Goal: Task Accomplishment & Management: Manage account settings

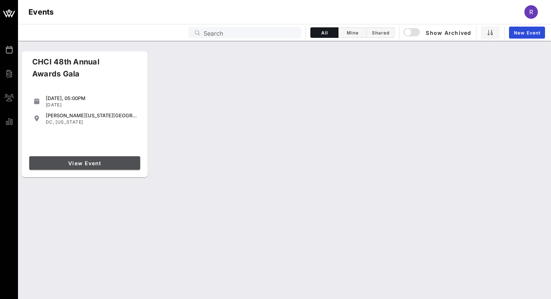
click at [57, 161] on span "View Event" at bounding box center [84, 163] width 105 height 6
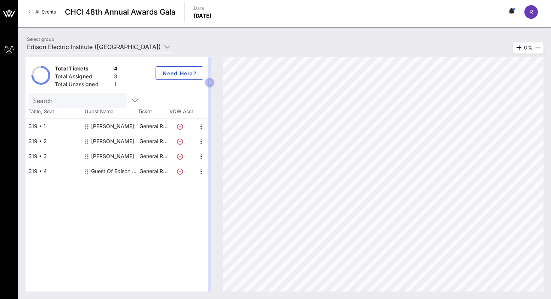
click at [104, 55] on div "Total Tickets 4 Total Assigned 3 Total Unassigned 1 Need Help? Search Table, Se…" at bounding box center [284, 174] width 533 height 249
click at [104, 49] on input "Edison Electric Institute ([GEOGRAPHIC_DATA]) [[PERSON_NAME], [EMAIL_ADDRESS][D…" at bounding box center [94, 47] width 134 height 12
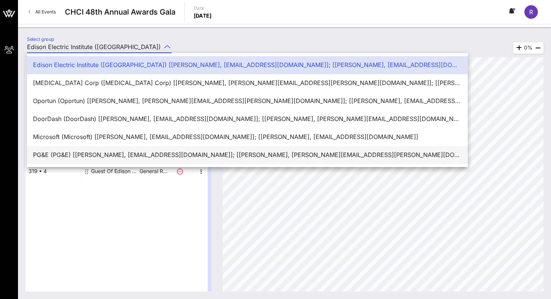
click at [98, 153] on div "PG&E (PG&E) [[PERSON_NAME], [EMAIL_ADDRESS][DOMAIN_NAME]]; [[PERSON_NAME], [PER…" at bounding box center [247, 154] width 428 height 7
type input "PG&E (PG&E) [[PERSON_NAME], [EMAIL_ADDRESS][DOMAIN_NAME]]; [[PERSON_NAME], [PER…"
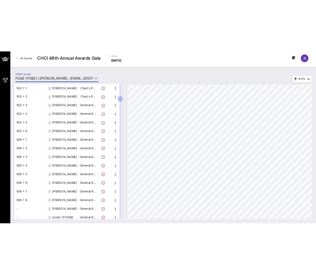
scroll to position [82, 0]
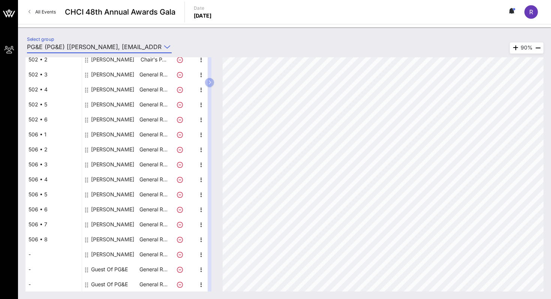
click at [115, 210] on div "[PERSON_NAME]" at bounding box center [112, 209] width 43 height 15
